Goal: Task Accomplishment & Management: Complete application form

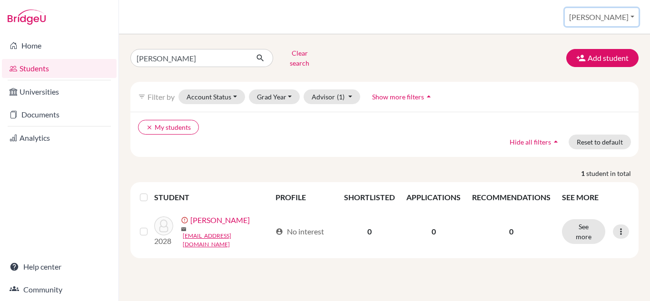
click at [621, 15] on button "[PERSON_NAME]" at bounding box center [602, 17] width 74 height 18
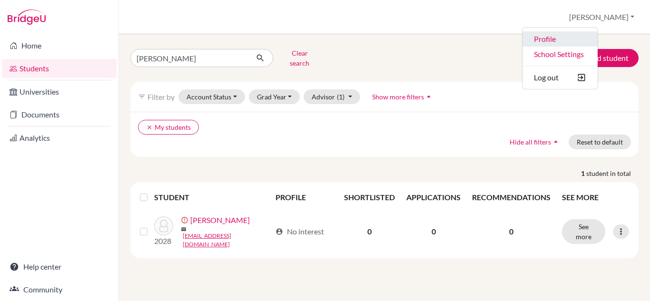
click at [583, 39] on link "Profile" at bounding box center [560, 38] width 75 height 15
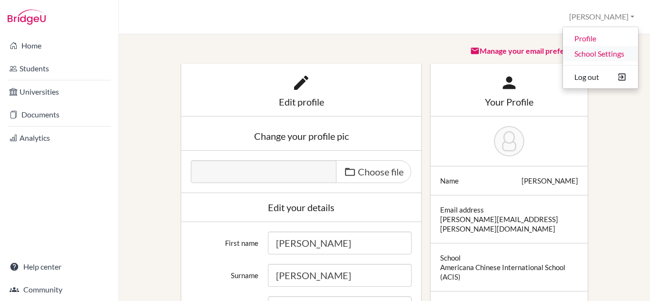
click at [580, 52] on link "School Settings" at bounding box center [600, 53] width 75 height 15
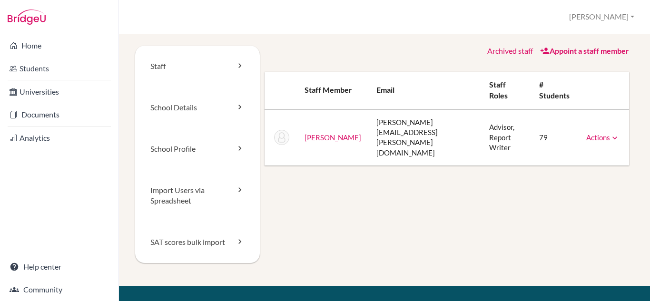
click at [317, 133] on link "Chen, Anna" at bounding box center [333, 137] width 57 height 9
click at [33, 42] on link "Home" at bounding box center [59, 45] width 115 height 19
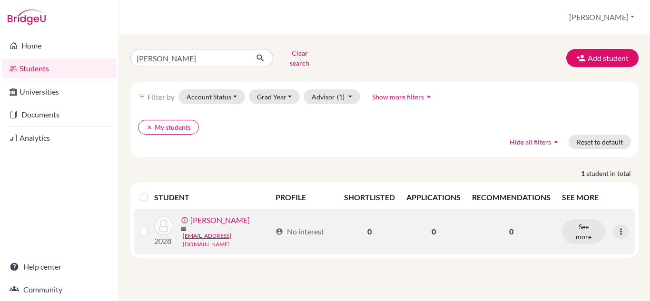
click at [217, 220] on link "[PERSON_NAME]" at bounding box center [219, 220] width 59 height 11
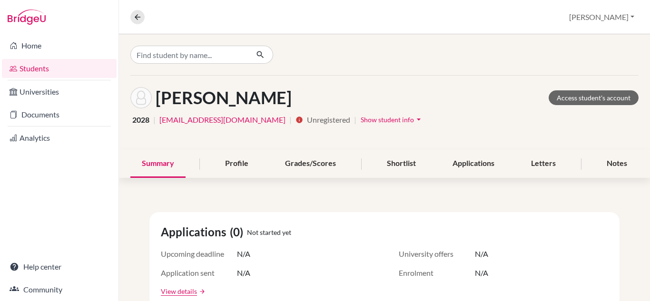
click at [36, 67] on link "Students" at bounding box center [59, 68] width 115 height 19
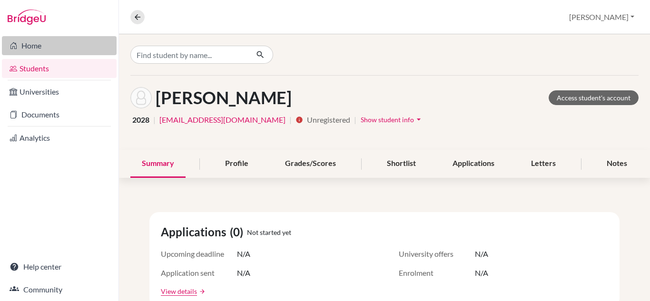
click at [30, 45] on link "Home" at bounding box center [59, 45] width 115 height 19
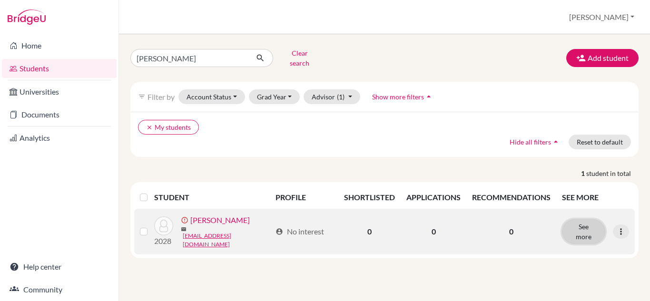
click at [582, 224] on button "See more" at bounding box center [583, 231] width 43 height 25
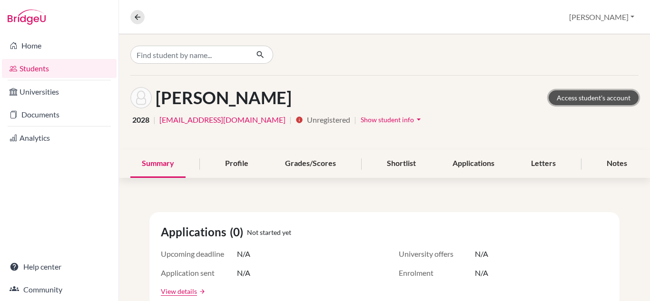
click at [559, 99] on link "Access student's account" at bounding box center [594, 97] width 90 height 15
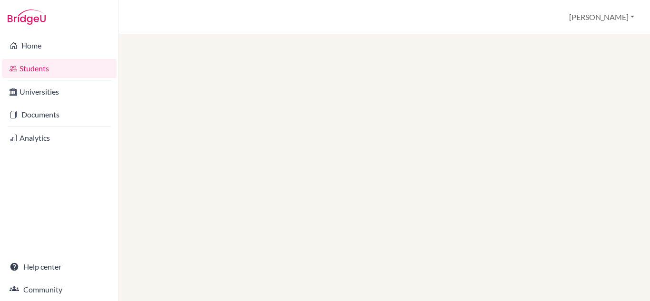
click at [34, 69] on link "Students" at bounding box center [59, 68] width 115 height 19
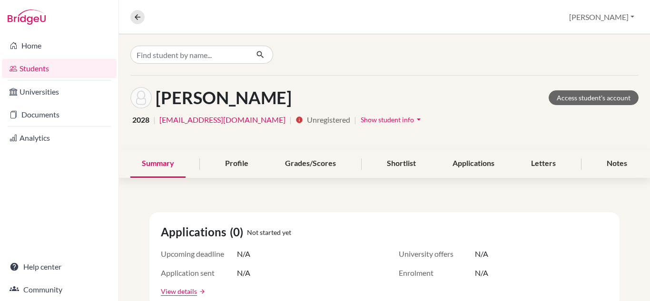
click at [43, 69] on link "Students" at bounding box center [59, 68] width 115 height 19
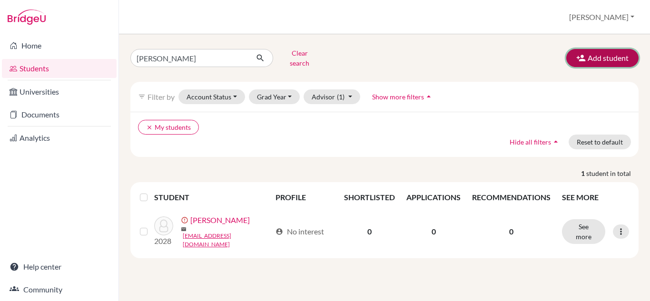
click at [602, 55] on button "Add student" at bounding box center [602, 58] width 72 height 18
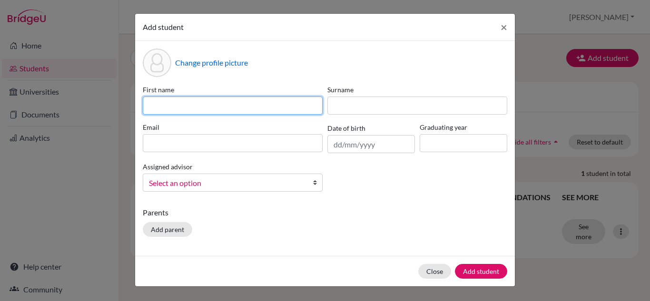
click at [187, 106] on input at bounding box center [233, 106] width 180 height 18
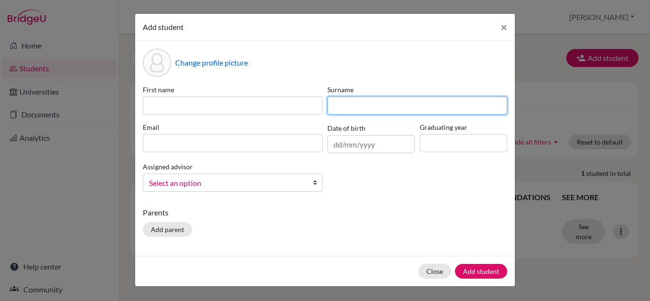
click at [352, 110] on input at bounding box center [417, 106] width 180 height 18
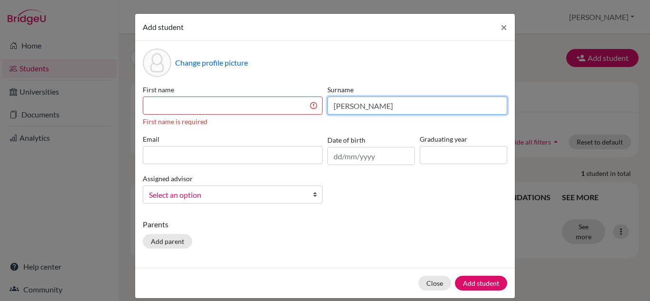
type input "Gao"
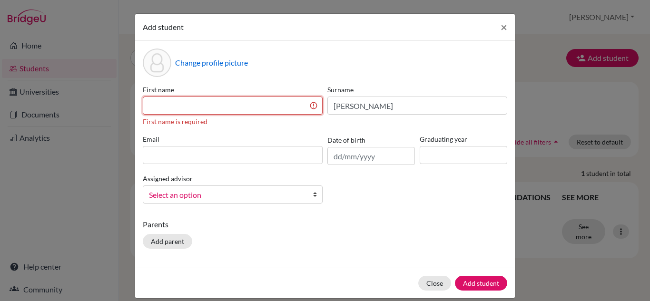
click at [229, 102] on input at bounding box center [233, 106] width 180 height 18
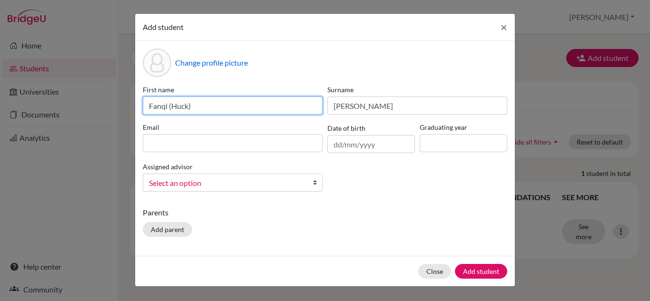
type input "Fanqi (Huck)"
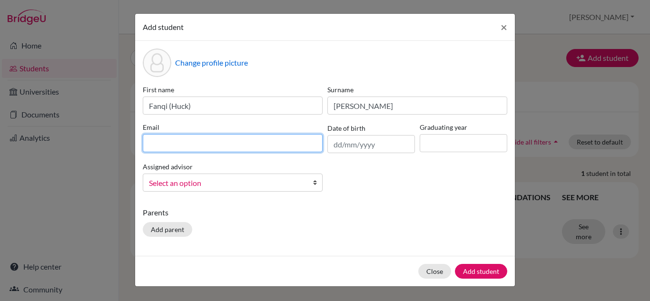
click at [219, 147] on input at bounding box center [233, 143] width 180 height 18
type input "230215@acis.ac.th"
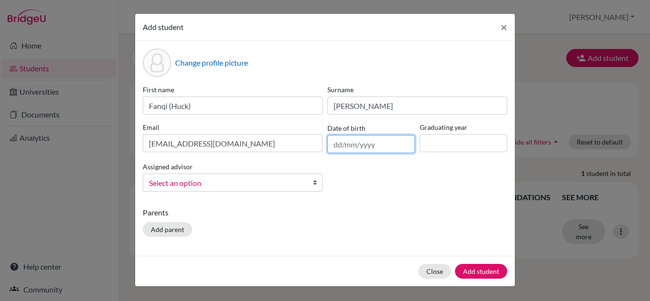
click at [338, 148] on input "text" at bounding box center [371, 144] width 88 height 18
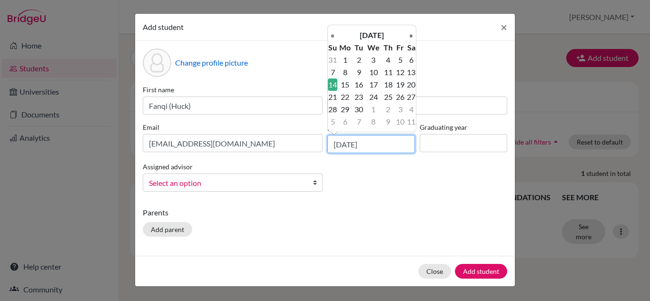
type input "14/06/2009"
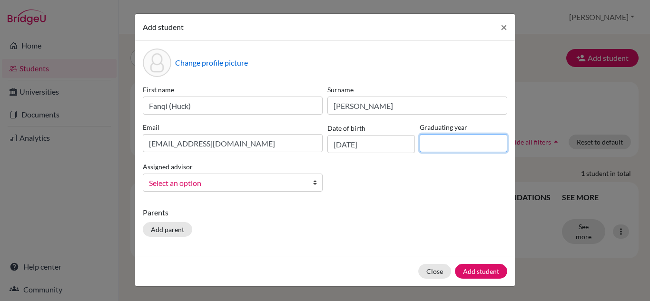
click at [447, 148] on input at bounding box center [464, 143] width 88 height 18
type input "2028"
click at [387, 187] on div "First name Fanqi (Huck) Surname Gao Email 230215@acis.ac.th Date of birth 14/06…" at bounding box center [324, 142] width 369 height 115
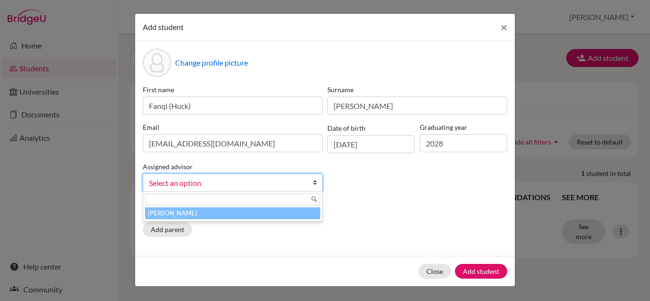
click at [235, 183] on span "Select an option" at bounding box center [226, 183] width 155 height 12
click at [226, 213] on li "Chen, Anna" at bounding box center [232, 213] width 175 height 12
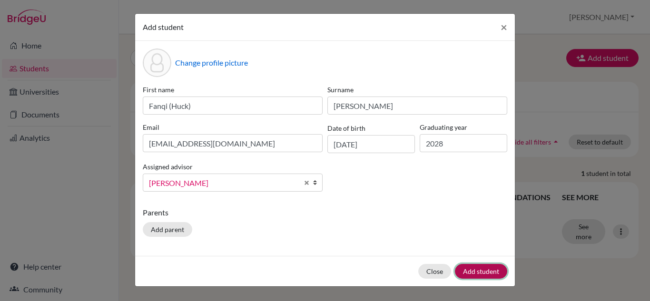
click at [467, 271] on button "Add student" at bounding box center [481, 271] width 52 height 15
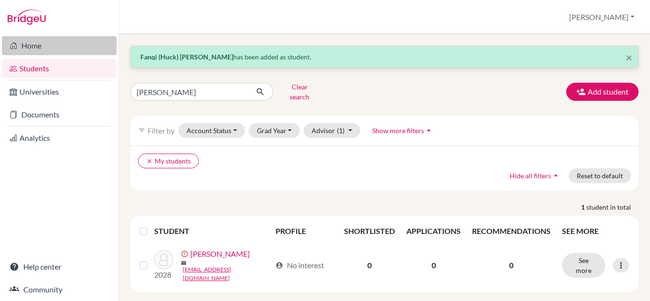
click at [27, 48] on link "Home" at bounding box center [59, 45] width 115 height 19
